Goal: Task Accomplishment & Management: Use online tool/utility

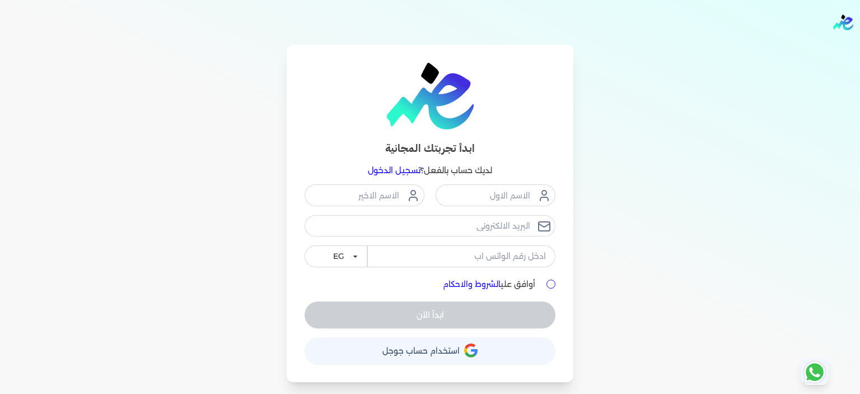
click at [455, 344] on button "حساب استخدام حساب جوجل" at bounding box center [430, 350] width 251 height 27
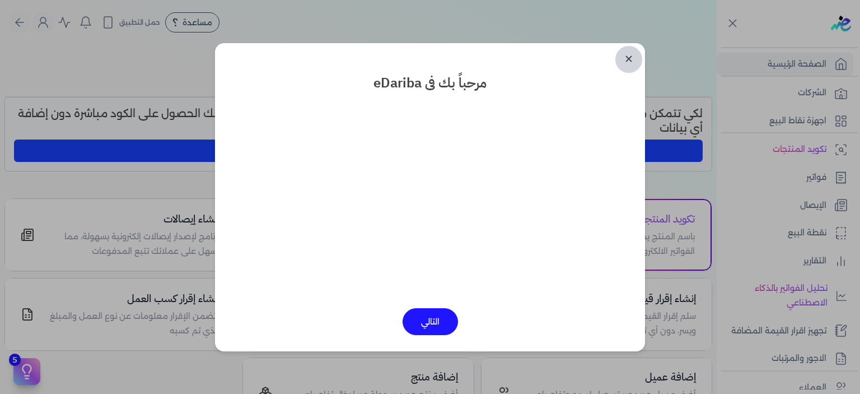
click at [627, 60] on link "✕" at bounding box center [629, 59] width 27 height 27
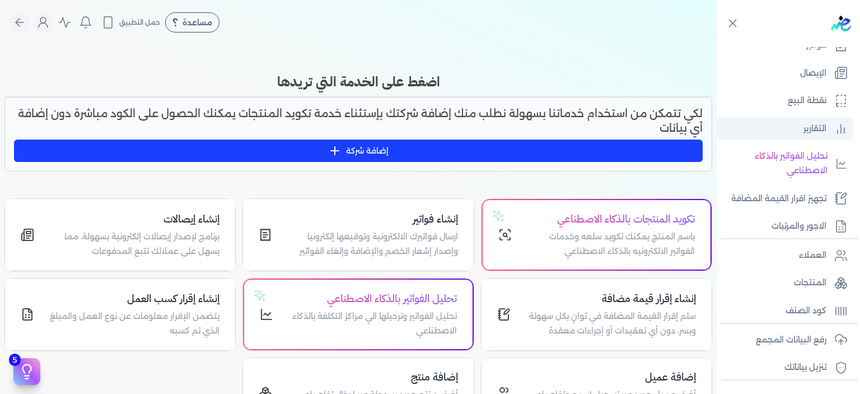
scroll to position [155, 0]
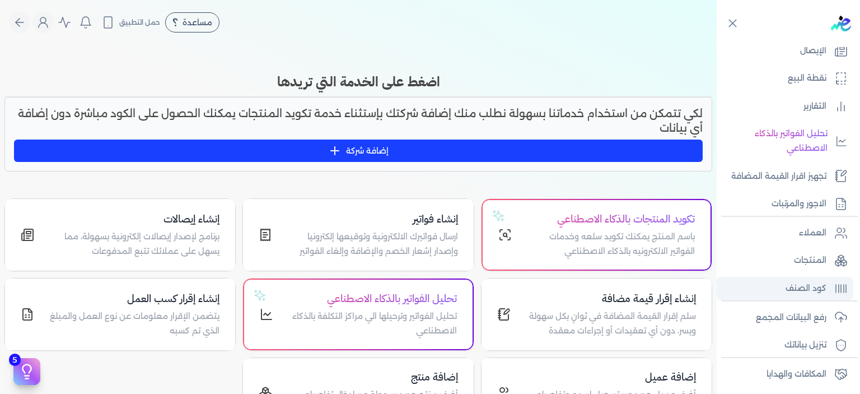
click at [813, 291] on p "كود الصنف" at bounding box center [806, 288] width 41 height 15
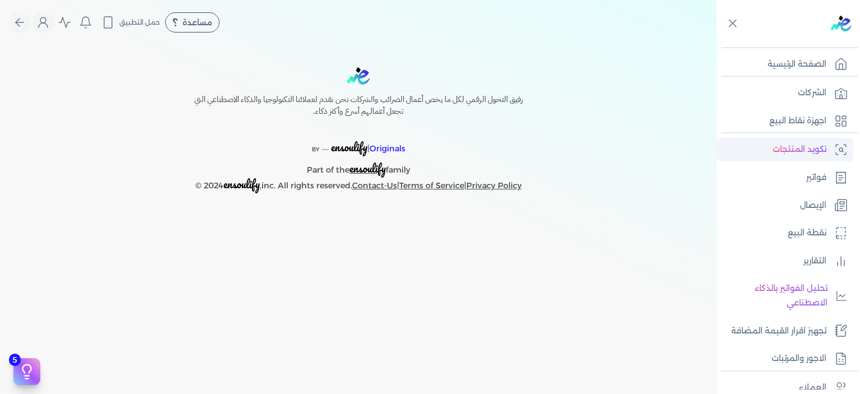
click at [813, 150] on p "تكويد المنتجات" at bounding box center [800, 149] width 54 height 15
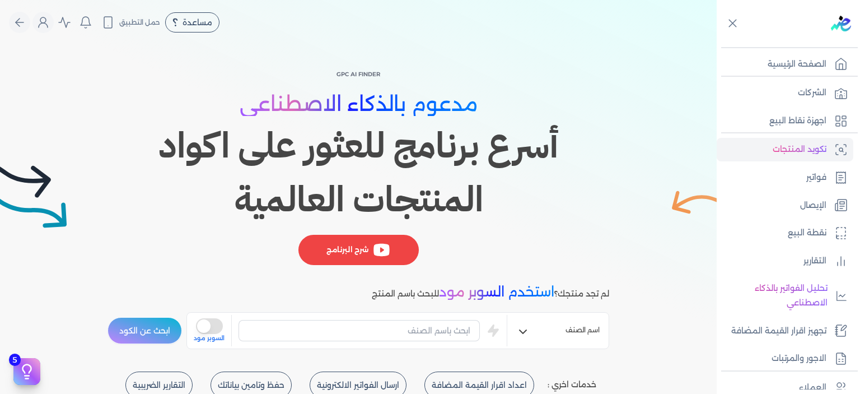
scroll to position [152, 0]
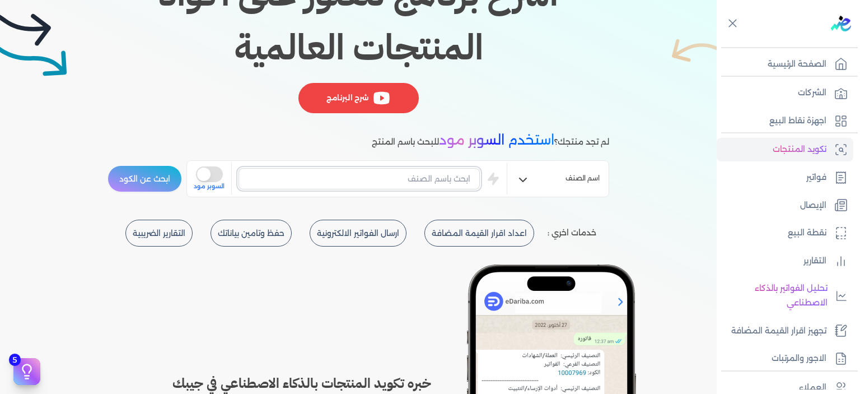
click at [393, 175] on input "text" at bounding box center [359, 178] width 241 height 21
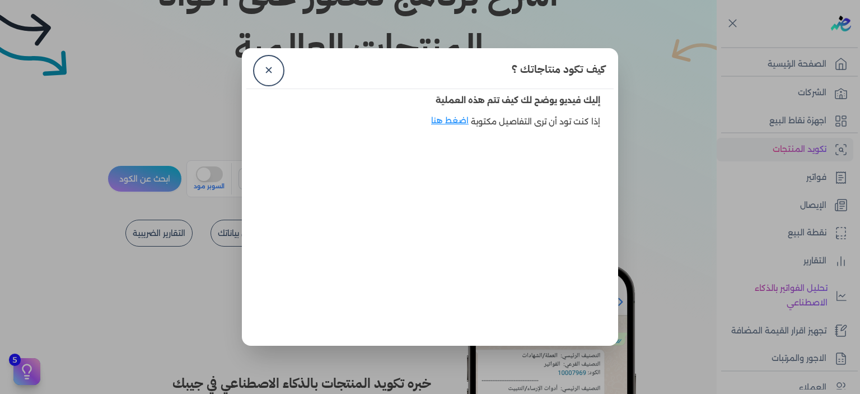
click at [267, 61] on link "✕" at bounding box center [268, 70] width 27 height 27
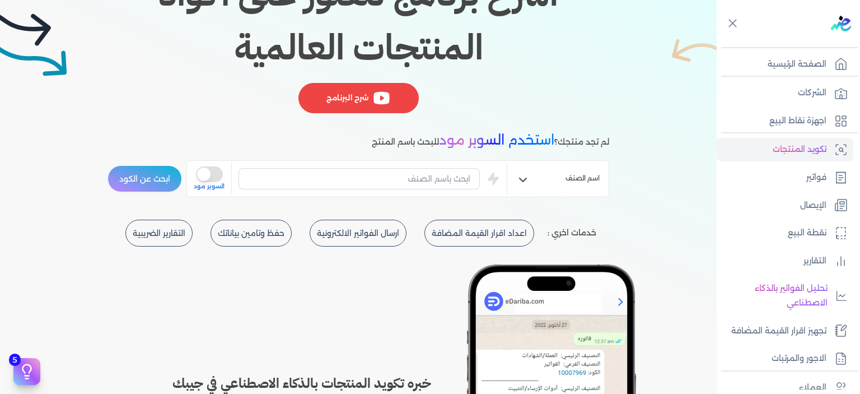
click at [470, 147] on span "استخدم السوبر مود" at bounding box center [496, 140] width 115 height 16
click at [432, 181] on input "text" at bounding box center [359, 178] width 241 height 21
type input "h"
type input "اكسسوارات"
click at [165, 181] on button "ابحث عن الكود" at bounding box center [145, 178] width 74 height 27
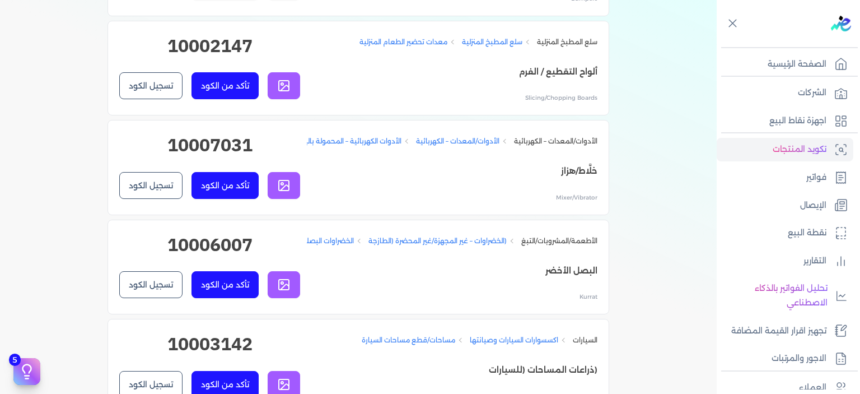
scroll to position [3058, 0]
